Goal: Find specific page/section: Find specific page/section

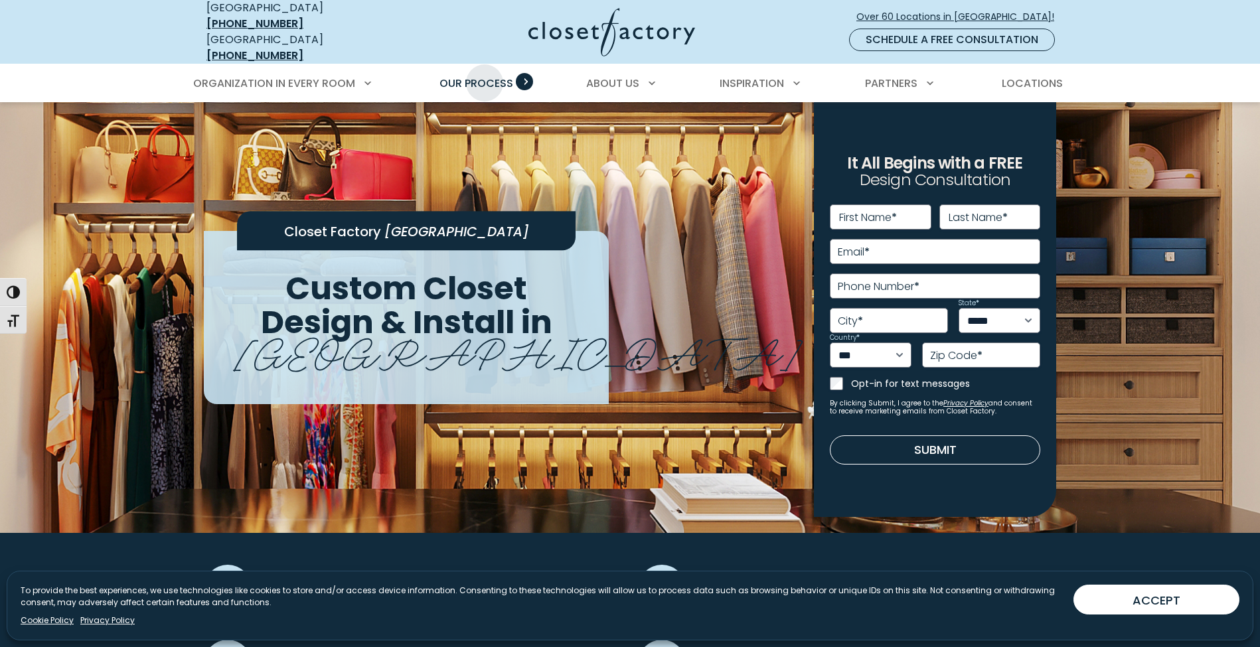
click at [485, 76] on span "Our Process" at bounding box center [476, 83] width 74 height 15
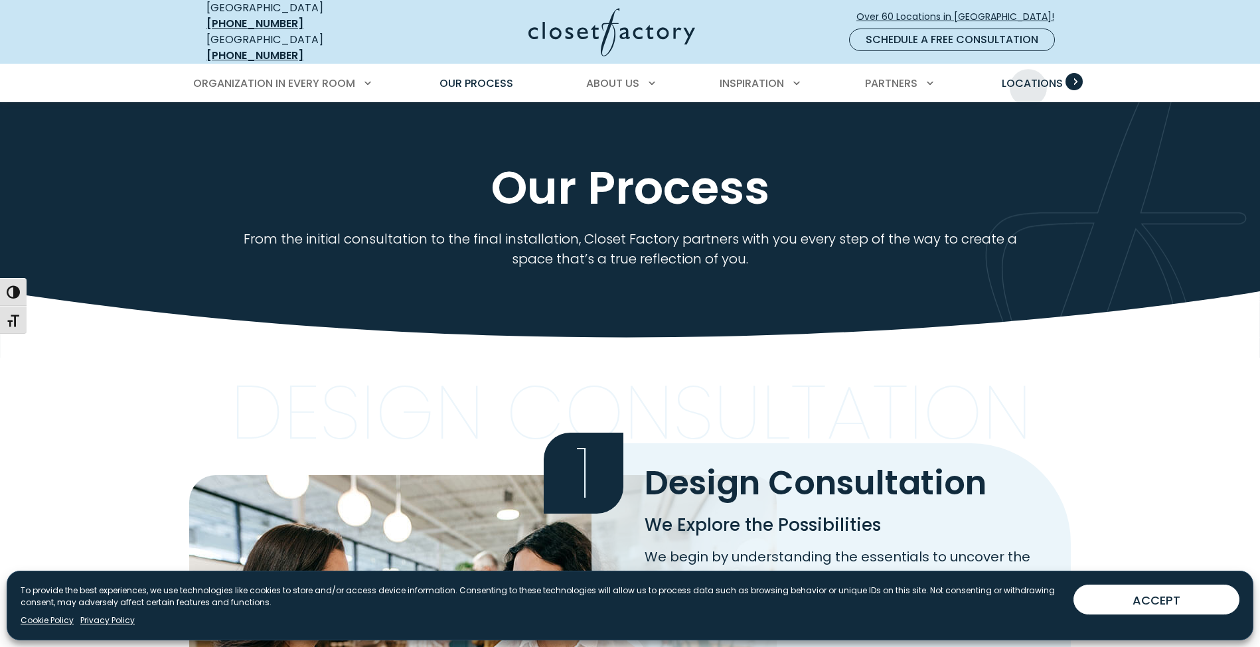
click at [1028, 78] on span "Locations" at bounding box center [1032, 83] width 61 height 15
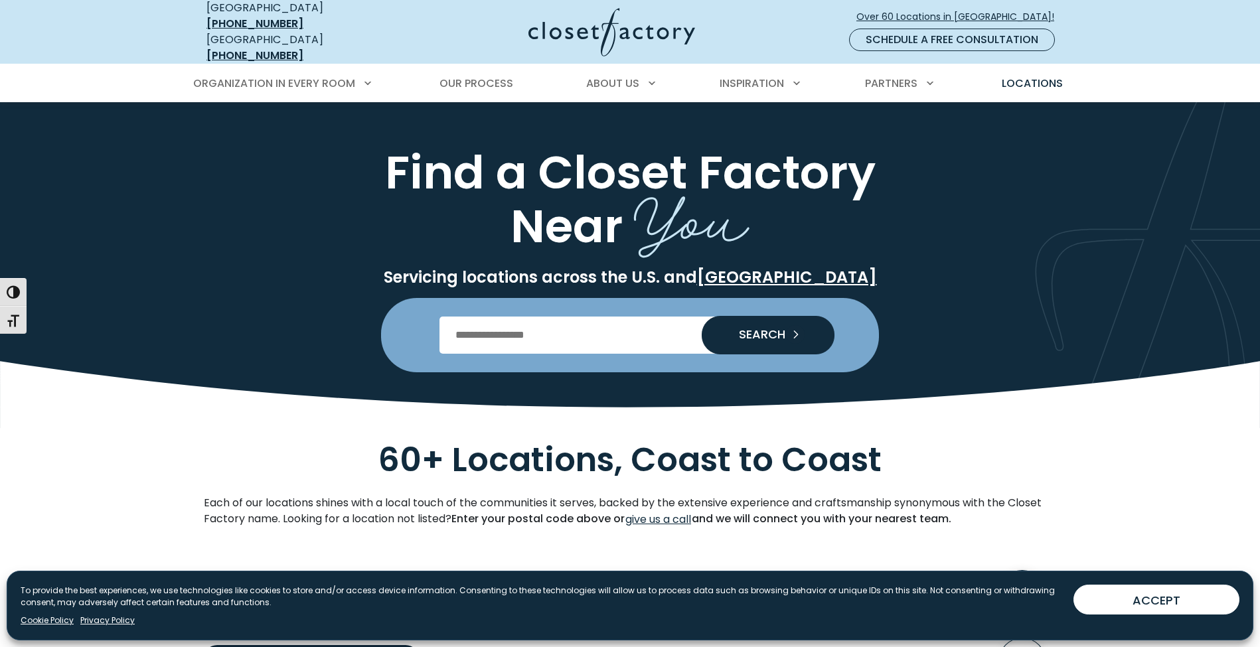
click at [562, 329] on input "Enter Postal Code" at bounding box center [630, 335] width 382 height 37
type input "*****"
click at [767, 325] on button "SEARCH" at bounding box center [768, 335] width 133 height 39
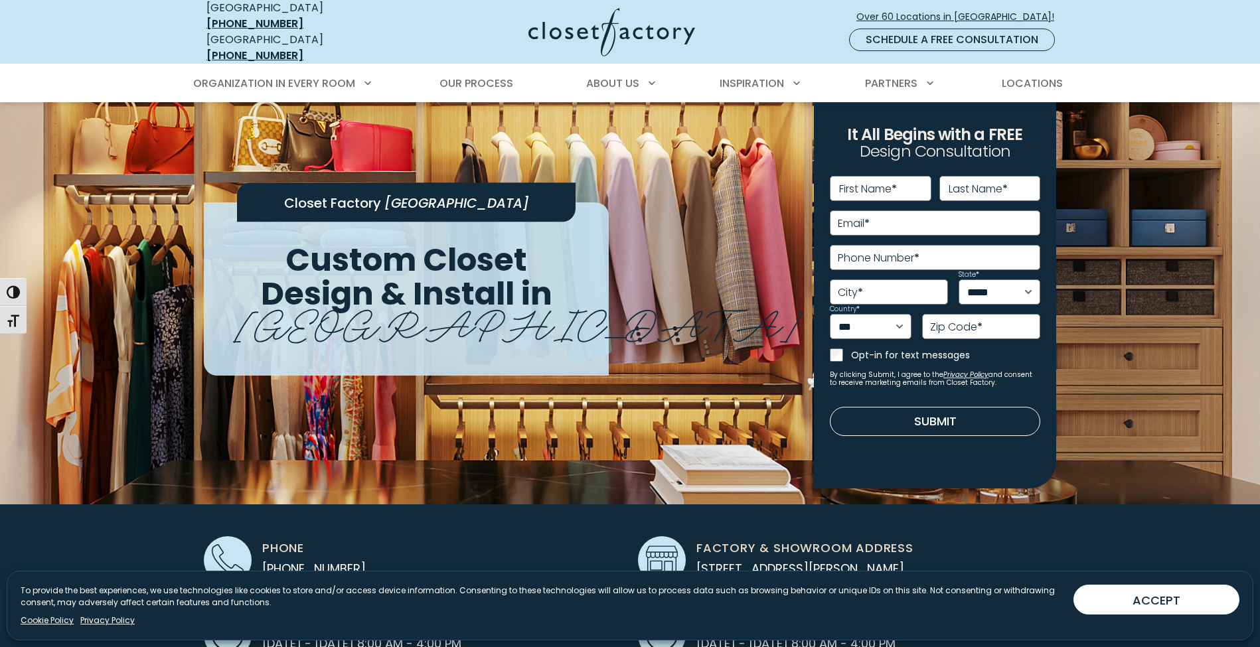
scroll to position [309, 0]
